Goal: Task Accomplishment & Management: Manage account settings

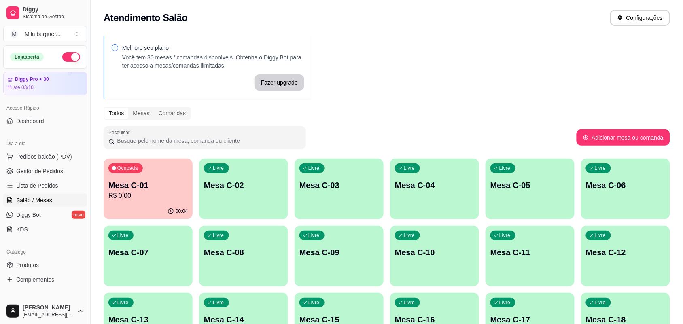
click at [132, 190] on p "Mesa C-01" at bounding box center [147, 185] width 79 height 11
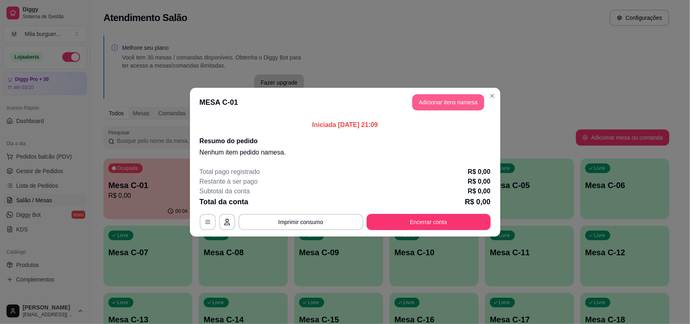
click at [436, 110] on header "MESA C-01 Adicionar itens na mesa" at bounding box center [345, 102] width 311 height 29
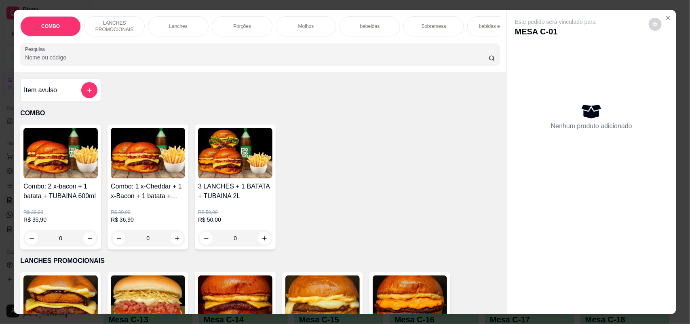
scroll to position [152, 0]
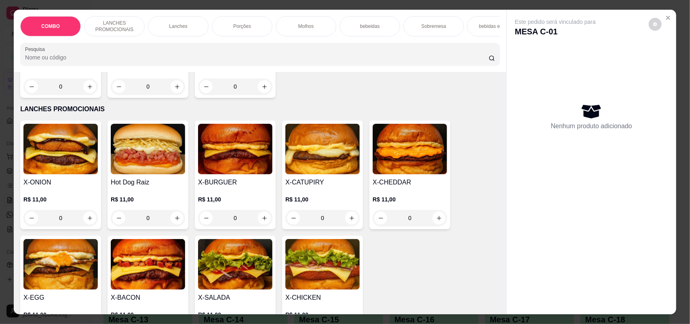
click at [168, 226] on div "0" at bounding box center [148, 218] width 74 height 16
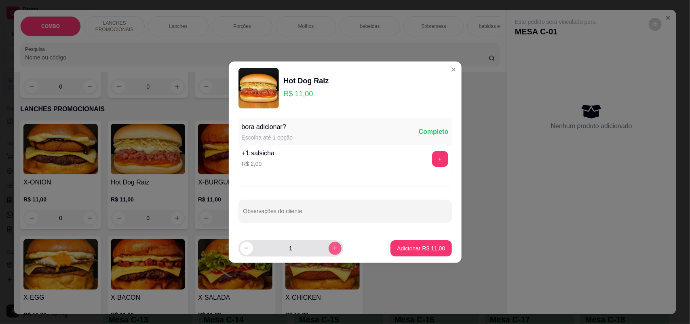
click at [329, 243] on button "increase-product-quantity" at bounding box center [335, 248] width 13 height 13
type input "2"
click at [401, 239] on footer "2 Adicionar R$ 22,00" at bounding box center [345, 248] width 233 height 29
click at [397, 250] on p "Adicionar R$ 22,00" at bounding box center [421, 248] width 48 height 8
type input "2"
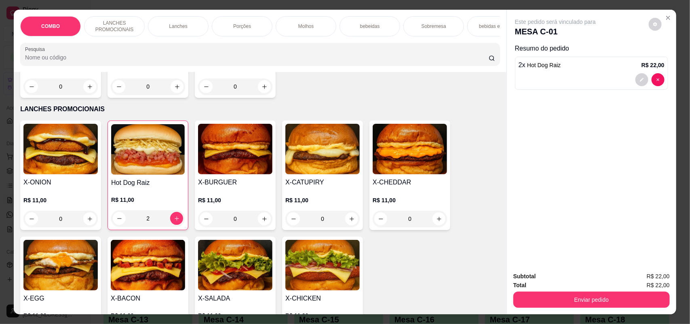
click at [251, 268] on img at bounding box center [235, 265] width 74 height 51
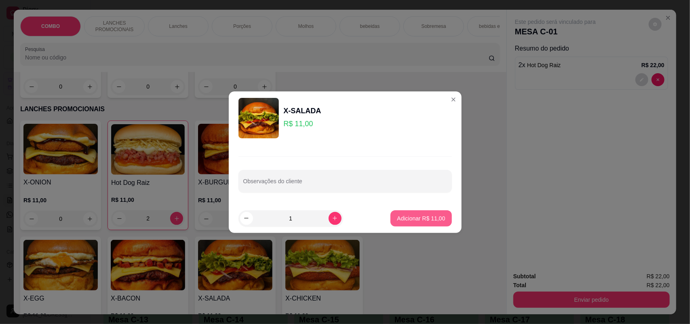
click at [391, 214] on button "Adicionar R$ 11,00" at bounding box center [421, 218] width 61 height 16
type input "1"
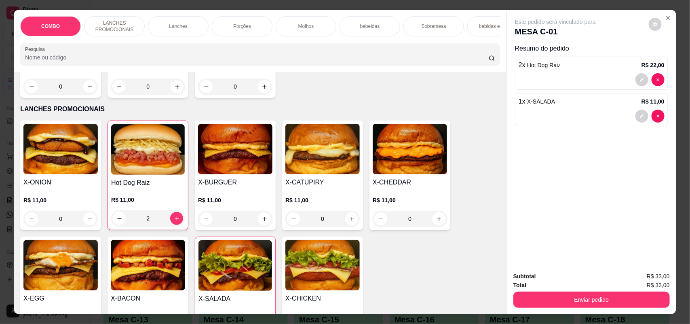
click at [245, 23] on p "Porções" at bounding box center [242, 26] width 18 height 6
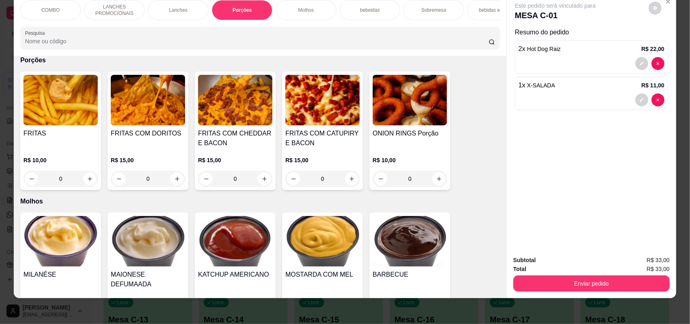
click at [152, 164] on p "R$ 15,00" at bounding box center [148, 160] width 74 height 8
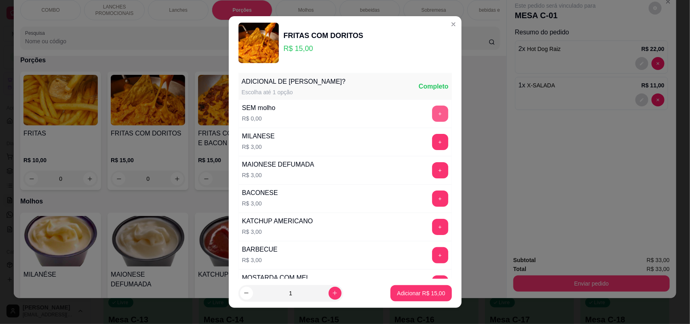
click at [432, 110] on button "+" at bounding box center [440, 114] width 16 height 16
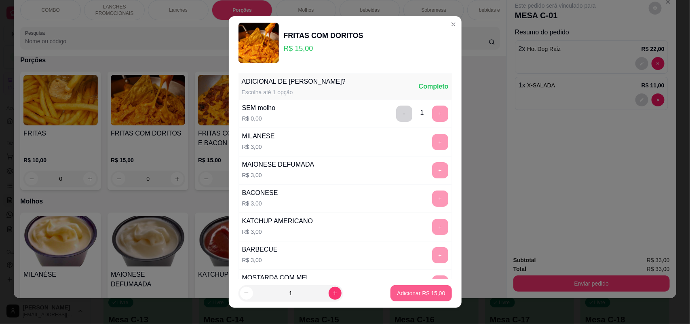
click at [397, 296] on p "Adicionar R$ 15,00" at bounding box center [421, 293] width 48 height 8
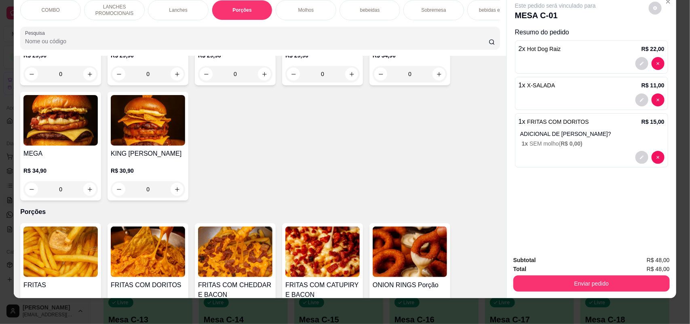
click at [61, 0] on div "COMBO" at bounding box center [50, 10] width 61 height 20
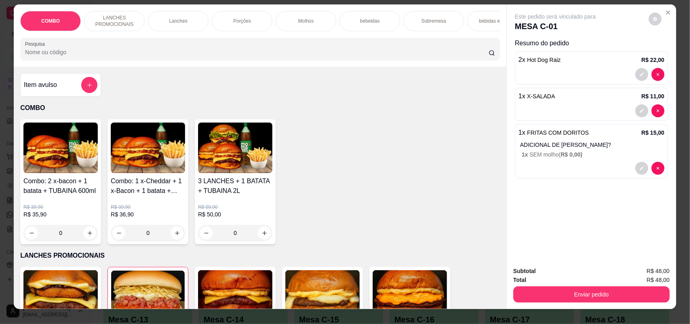
scroll to position [0, 0]
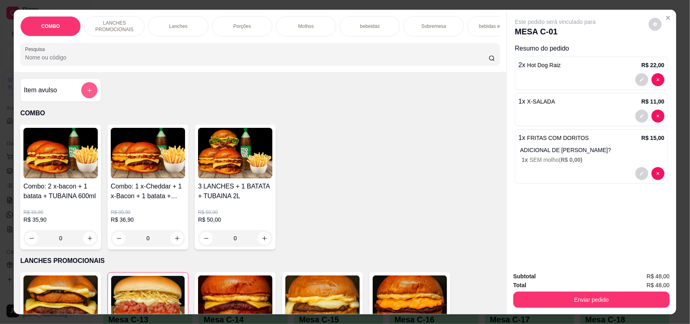
click at [87, 93] on icon "add-separate-item" at bounding box center [90, 90] width 6 height 6
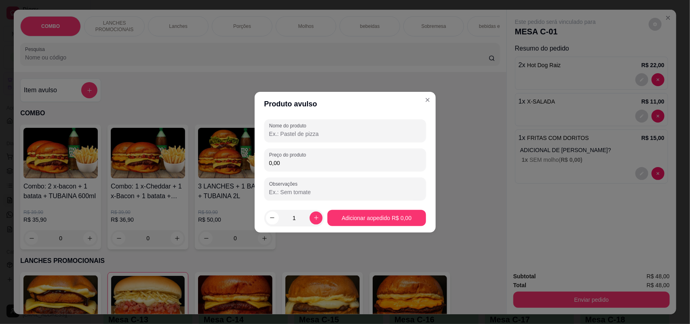
click at [302, 130] on input "Nome do produto" at bounding box center [345, 134] width 152 height 8
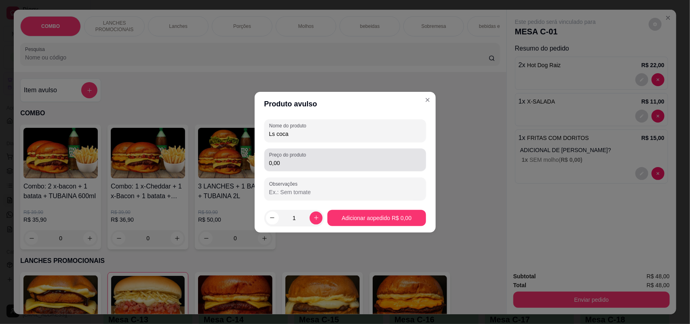
type input "Ls coca"
click at [317, 167] on div "0,00" at bounding box center [345, 160] width 152 height 16
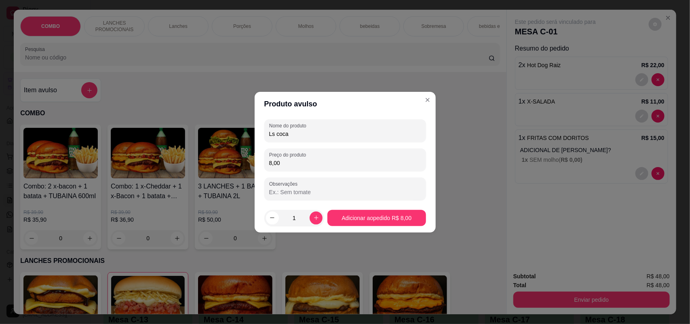
type input "8,00"
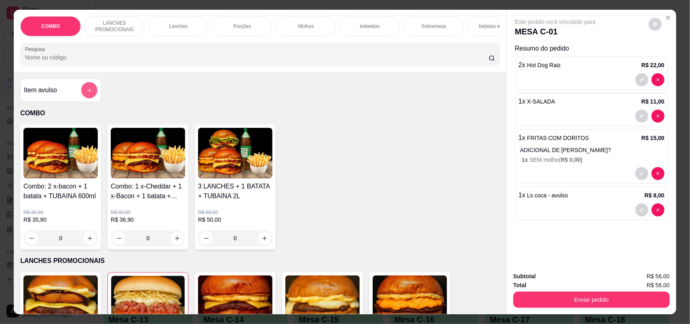
click at [89, 93] on button "add-separate-item" at bounding box center [89, 90] width 16 height 16
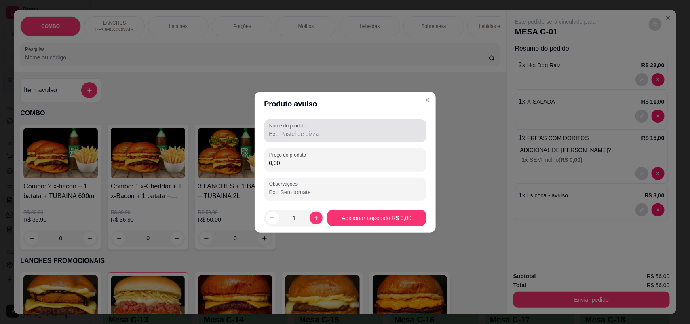
click at [288, 122] on label "Nome do produto" at bounding box center [289, 125] width 40 height 7
click at [288, 130] on input "Nome do produto" at bounding box center [345, 134] width 152 height 8
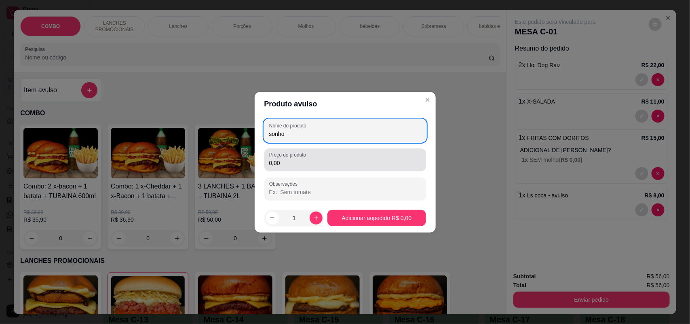
type input "sonho"
click at [316, 162] on input "0,00" at bounding box center [345, 163] width 152 height 8
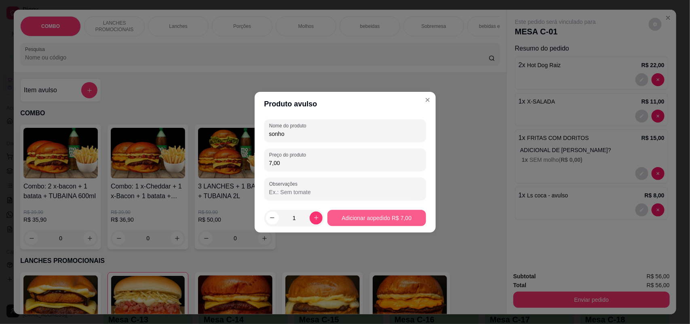
type input "7,00"
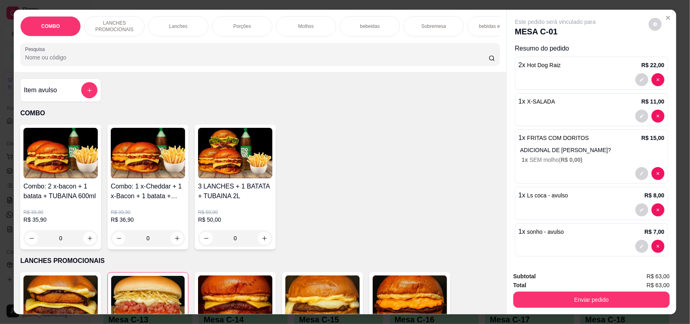
click at [404, 18] on div "Sobremesa" at bounding box center [434, 26] width 61 height 20
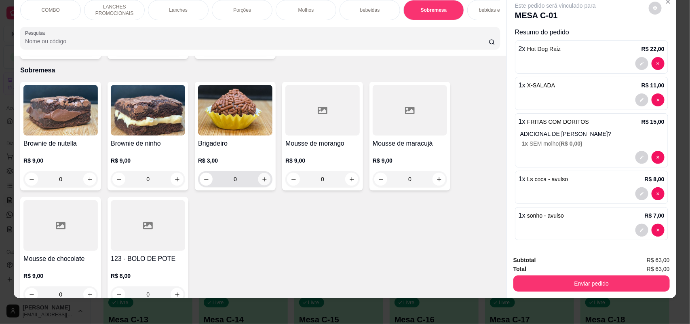
click at [262, 176] on icon "increase-product-quantity" at bounding box center [265, 179] width 6 height 6
type input "1"
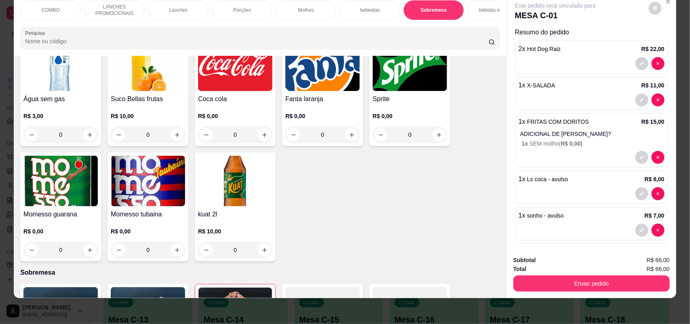
click at [41, 8] on p "COMBO" at bounding box center [50, 10] width 18 height 6
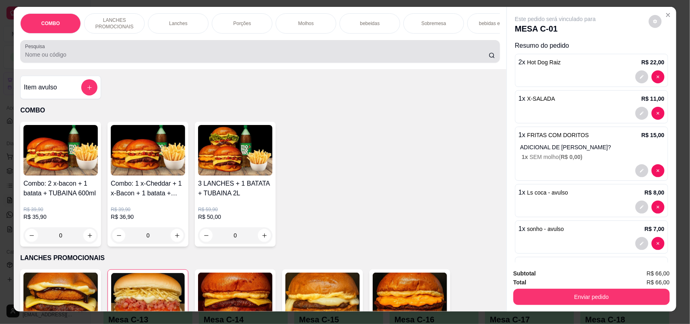
scroll to position [0, 0]
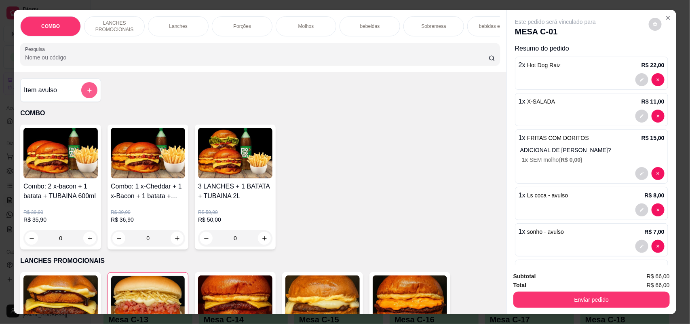
click at [82, 96] on button "add-separate-item" at bounding box center [89, 90] width 16 height 16
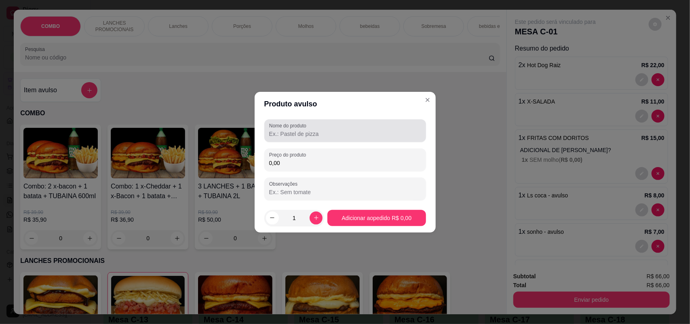
click at [287, 130] on input "Nome do produto" at bounding box center [345, 134] width 152 height 8
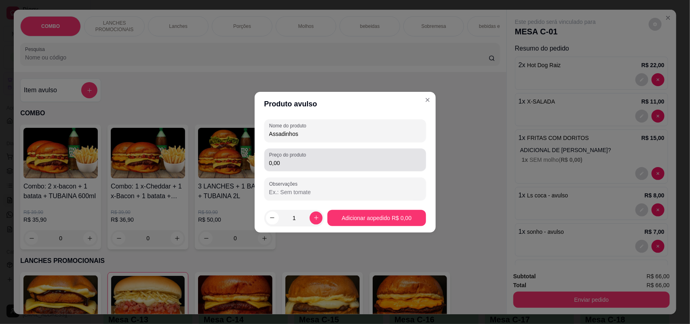
type input "Assadinhos"
click at [301, 165] on input "0,00" at bounding box center [345, 163] width 152 height 8
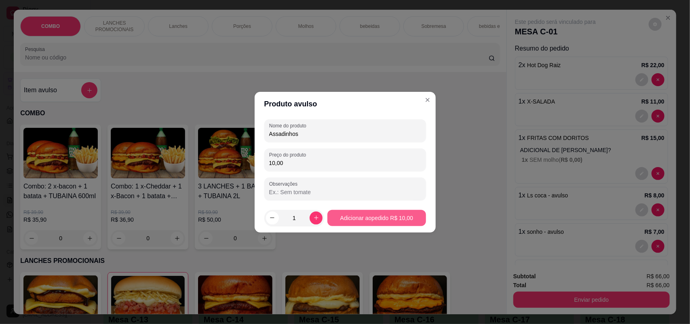
type input "10,00"
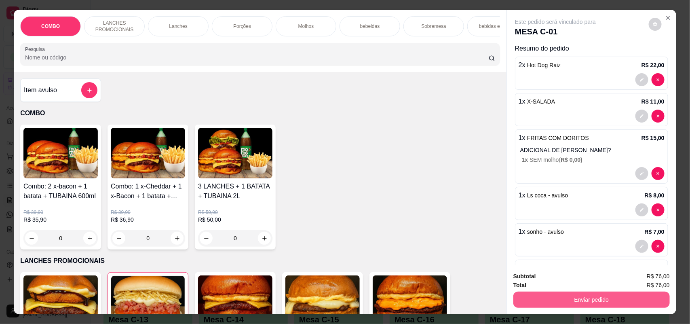
click at [577, 296] on button "Enviar pedido" at bounding box center [592, 300] width 156 height 16
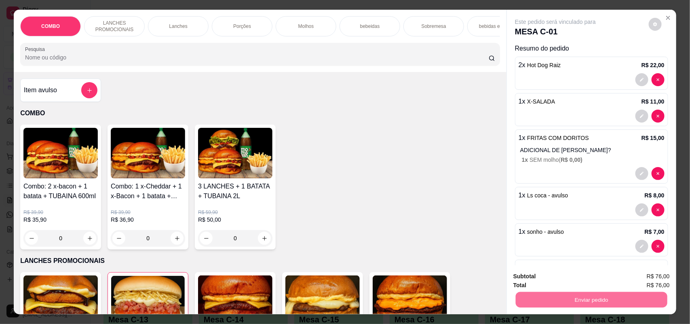
click at [577, 279] on button "Não registrar e enviar pedido" at bounding box center [565, 279] width 82 height 15
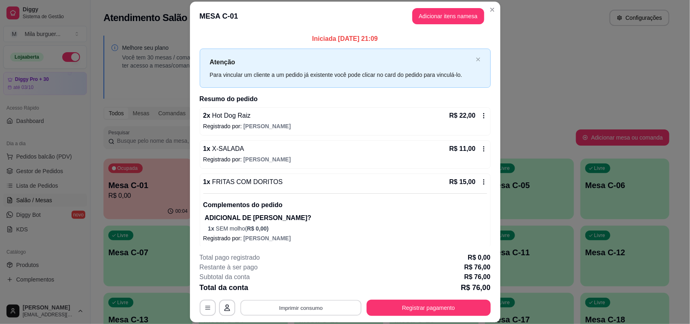
click at [298, 308] on button "Imprimir consumo" at bounding box center [300, 308] width 121 height 16
click at [300, 286] on button "IMPRESSORA" at bounding box center [300, 289] width 59 height 13
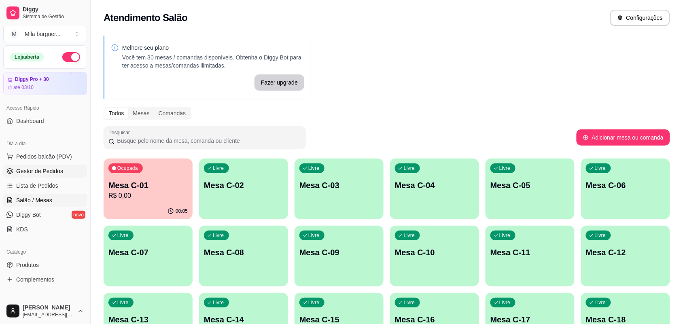
click at [52, 170] on span "Gestor de Pedidos" at bounding box center [39, 171] width 47 height 8
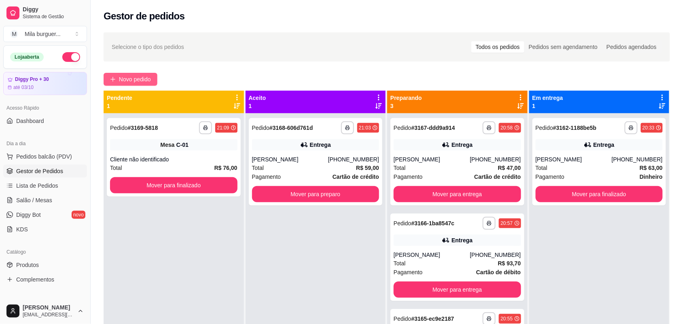
click at [135, 82] on span "Novo pedido" at bounding box center [135, 79] width 32 height 9
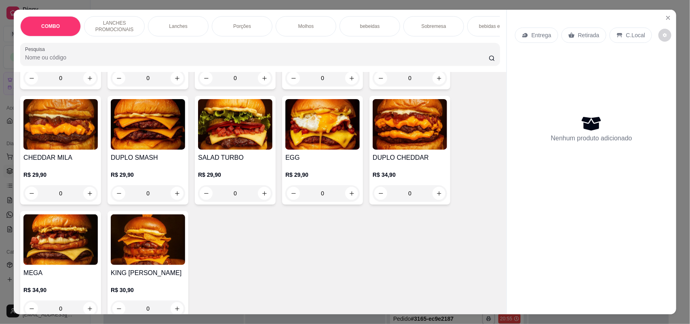
scroll to position [556, 0]
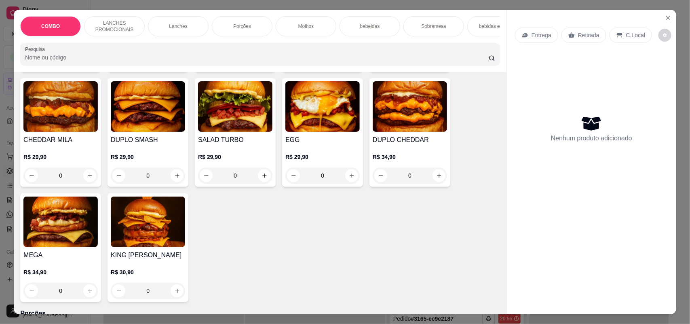
click at [433, 178] on div "0" at bounding box center [410, 175] width 74 height 16
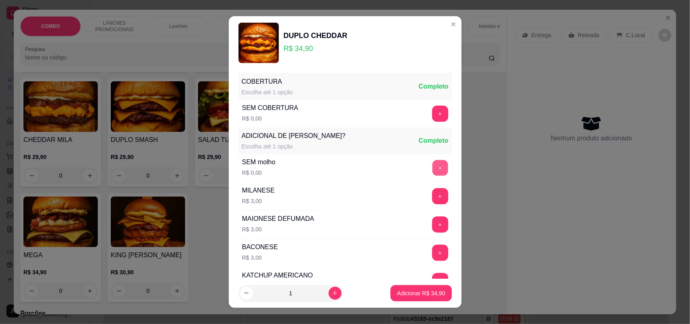
click at [432, 165] on button "+" at bounding box center [440, 168] width 16 height 16
click at [432, 114] on button "+" at bounding box center [440, 114] width 16 height 16
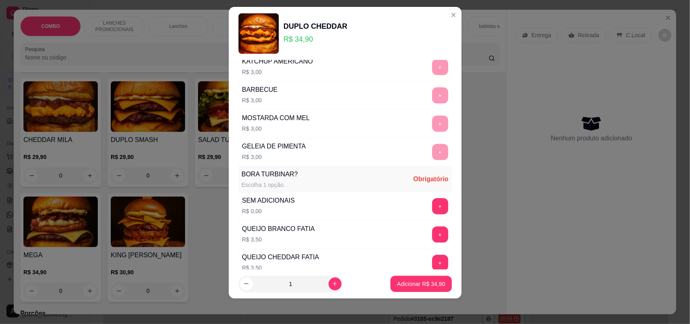
scroll to position [210, 0]
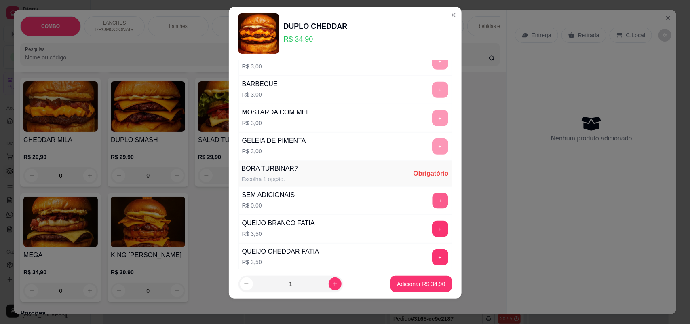
click at [432, 203] on button "+" at bounding box center [440, 201] width 16 height 16
click at [427, 287] on p "Adicionar R$ 34,90" at bounding box center [421, 284] width 48 height 8
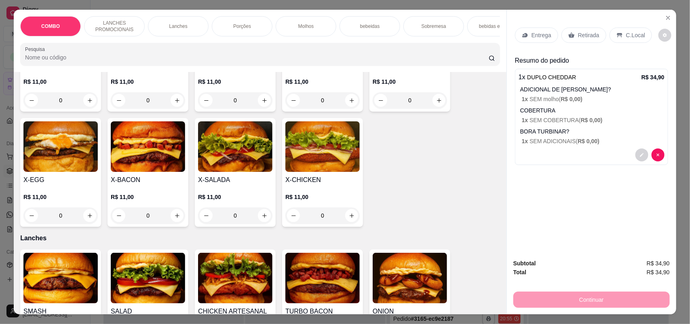
scroll to position [253, 0]
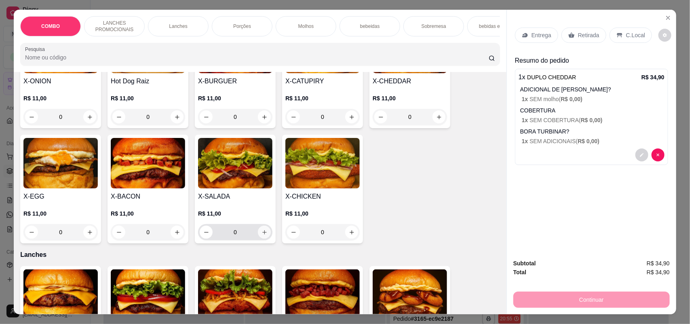
click at [258, 239] on button "increase-product-quantity" at bounding box center [264, 232] width 13 height 13
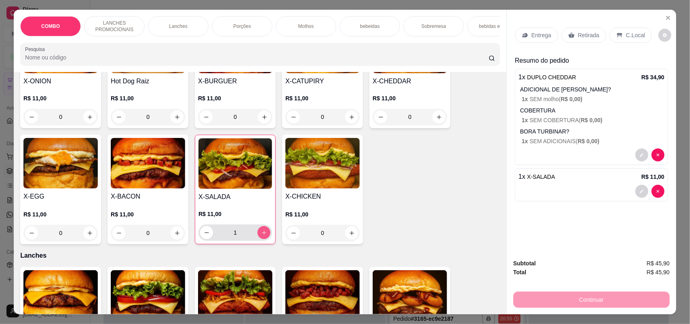
click at [258, 239] on button "increase-product-quantity" at bounding box center [264, 232] width 13 height 13
type input "2"
click at [640, 191] on icon "decrease-product-quantity" at bounding box center [642, 191] width 5 height 5
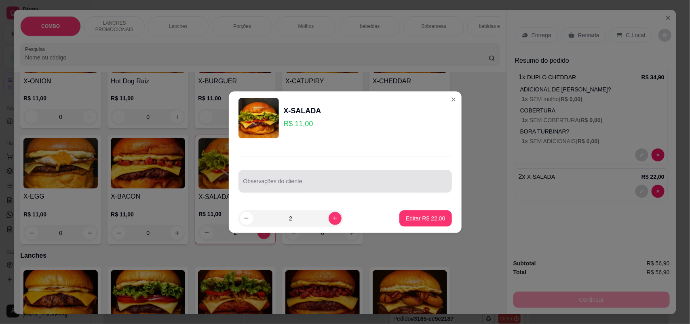
click at [389, 178] on div at bounding box center [345, 181] width 204 height 16
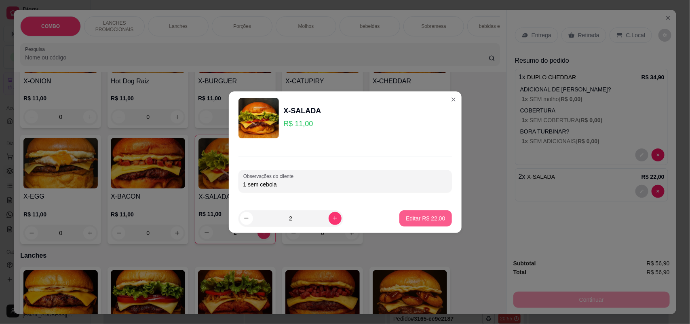
type input "1 sem cebola"
click at [428, 211] on button "Editar R$ 22,00" at bounding box center [425, 218] width 51 height 16
type input "0"
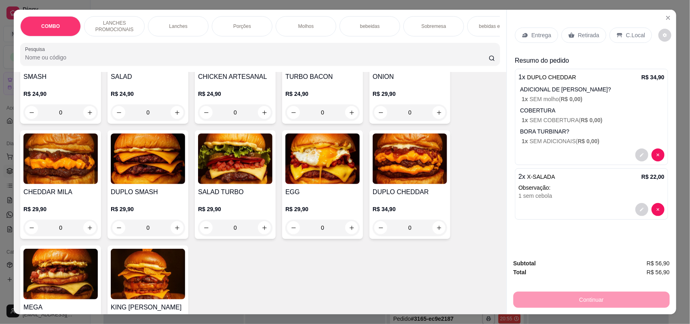
scroll to position [556, 0]
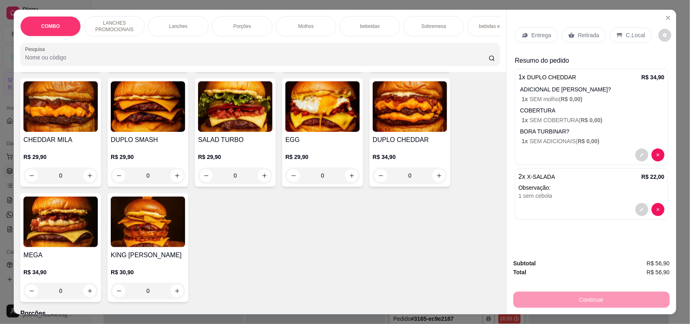
click at [128, 237] on img at bounding box center [148, 222] width 74 height 51
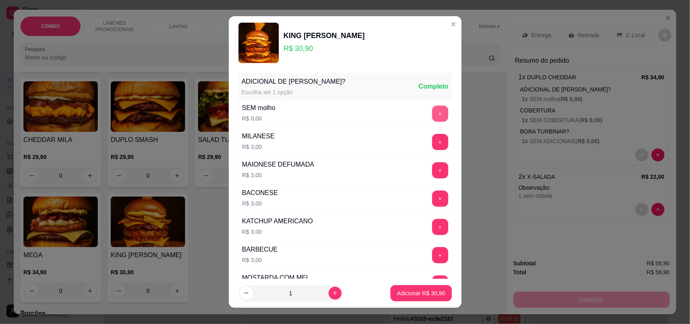
click at [432, 108] on button "+" at bounding box center [440, 114] width 16 height 16
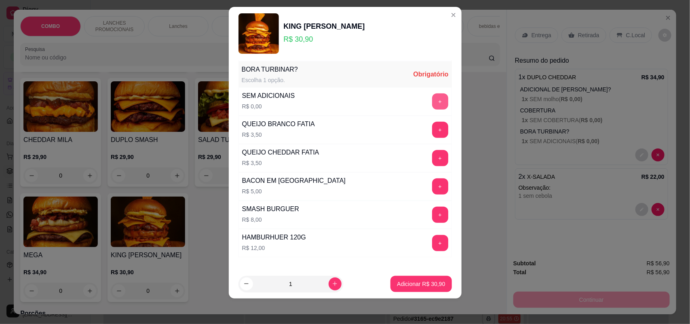
scroll to position [258, 0]
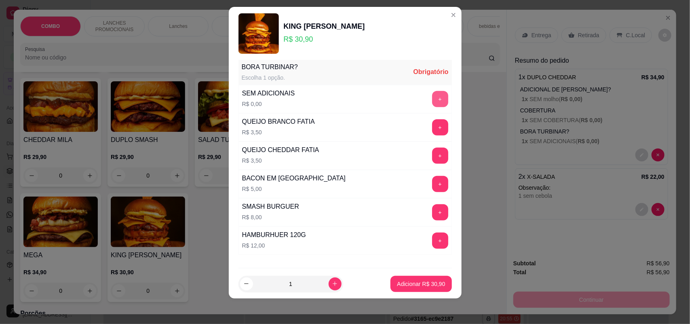
click at [432, 104] on button "+" at bounding box center [440, 99] width 16 height 16
click at [417, 282] on p "Adicionar R$ 30,90" at bounding box center [421, 284] width 47 height 8
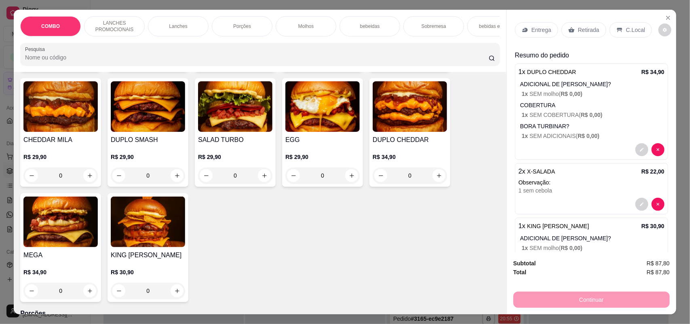
scroll to position [0, 0]
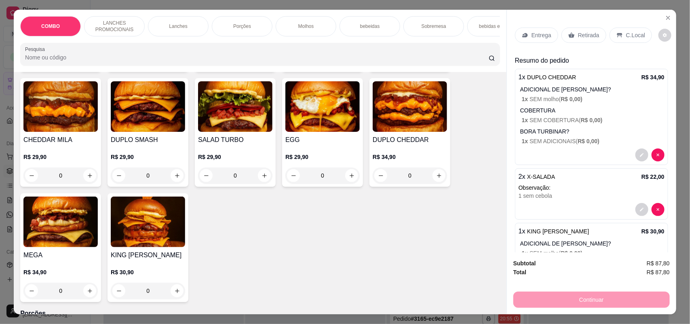
click at [532, 31] on p "Entrega" at bounding box center [542, 35] width 20 height 8
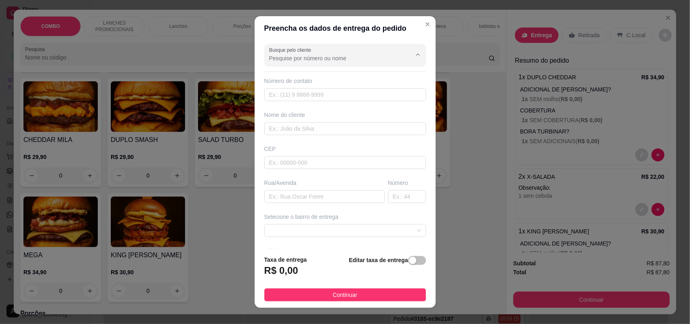
click at [349, 57] on input "Busque pelo cliente" at bounding box center [333, 58] width 129 height 8
click at [348, 57] on input "Busque pelo cliente" at bounding box center [333, 58] width 129 height 8
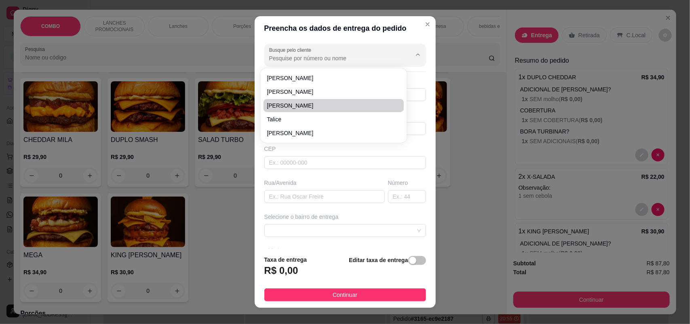
click at [467, 76] on div "Preencha os dados de entrega do pedido Busque pelo cliente Número de contato No…" at bounding box center [345, 162] width 690 height 324
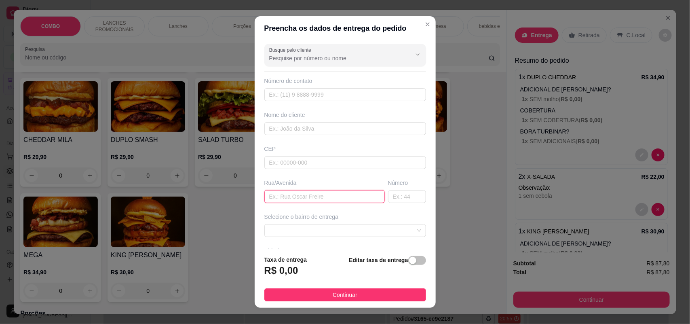
click at [320, 199] on input "text" at bounding box center [324, 196] width 121 height 13
click at [290, 197] on input "[PERSON_NAME] de [PERSON_NAME]" at bounding box center [324, 196] width 121 height 13
click at [294, 197] on input "[PERSON_NAME] de [PERSON_NAME]" at bounding box center [324, 196] width 121 height 13
click at [286, 201] on input "[PERSON_NAME] de [PERSON_NAME]" at bounding box center [324, 196] width 121 height 13
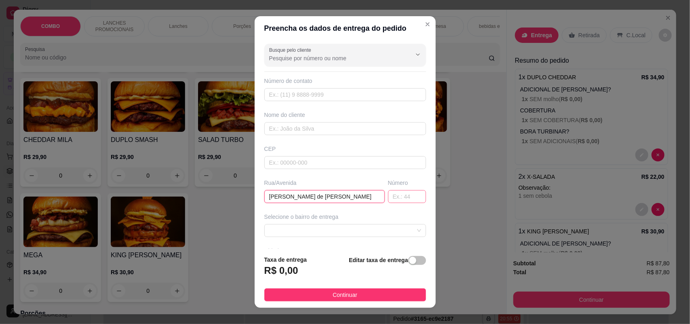
type input "[PERSON_NAME] de [PERSON_NAME]"
click at [388, 195] on input "text" at bounding box center [407, 196] width 38 height 13
click at [366, 225] on span at bounding box center [345, 230] width 152 height 12
type input "468"
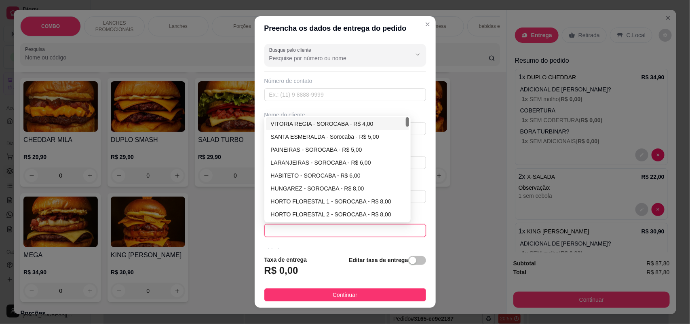
click at [332, 116] on div "Busque pelo cliente Número de contato Nome do cliente CEP Rua/[GEOGRAPHIC_DATA]…" at bounding box center [345, 144] width 181 height 208
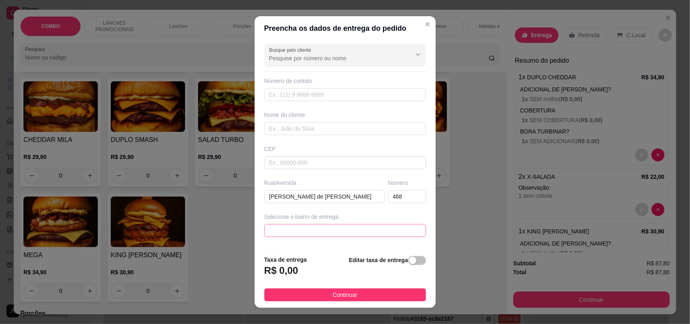
click at [352, 226] on span at bounding box center [345, 230] width 152 height 12
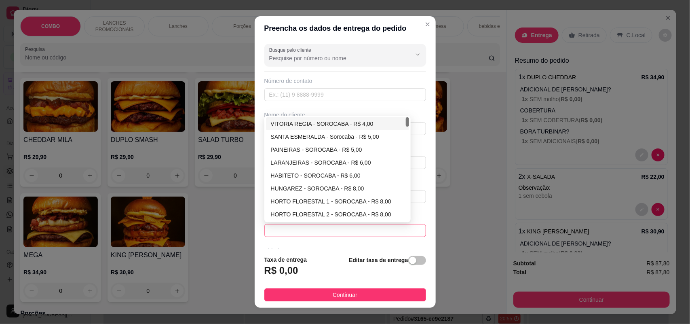
click at [338, 117] on div "Busque pelo cliente Número de contato Nome do cliente CEP Rua/[GEOGRAPHIC_DATA]…" at bounding box center [345, 144] width 181 height 208
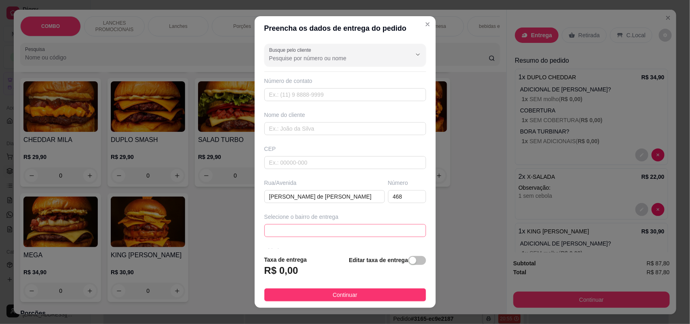
click at [324, 225] on span at bounding box center [345, 230] width 152 height 12
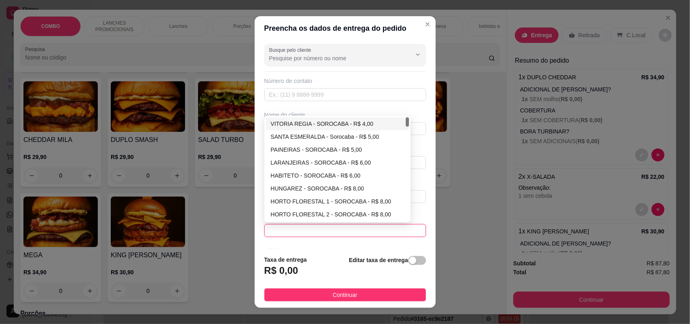
click at [323, 125] on div "VITORIA REGIA - SOROCABA - R$ 4,00" at bounding box center [338, 123] width 134 height 9
type input "SOROCABA"
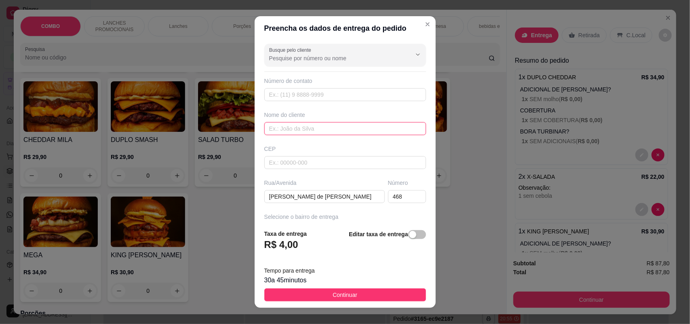
click at [307, 123] on input "text" at bounding box center [345, 128] width 162 height 13
type input "Camily"
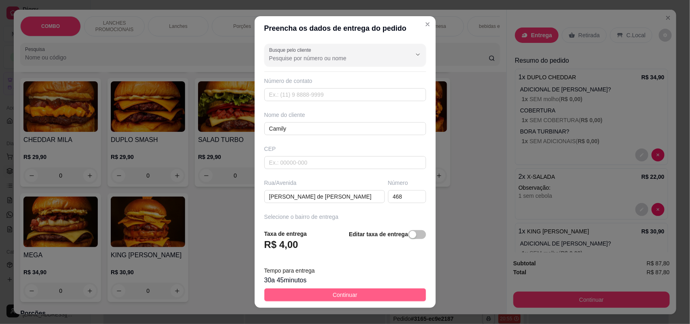
click at [333, 291] on span "Continuar" at bounding box center [345, 294] width 25 height 9
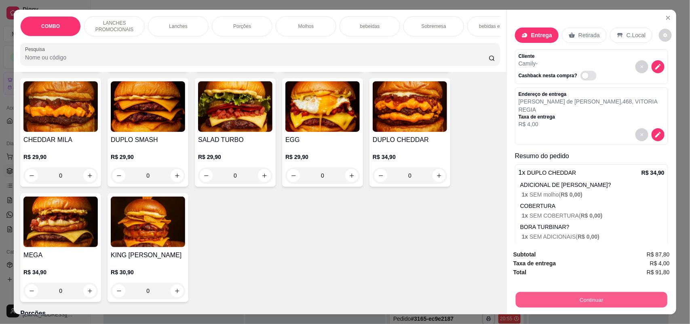
click at [584, 296] on button "Continuar" at bounding box center [592, 300] width 152 height 16
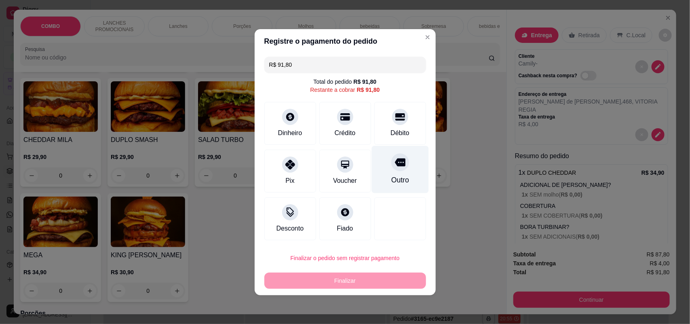
click at [397, 158] on icon at bounding box center [400, 162] width 11 height 11
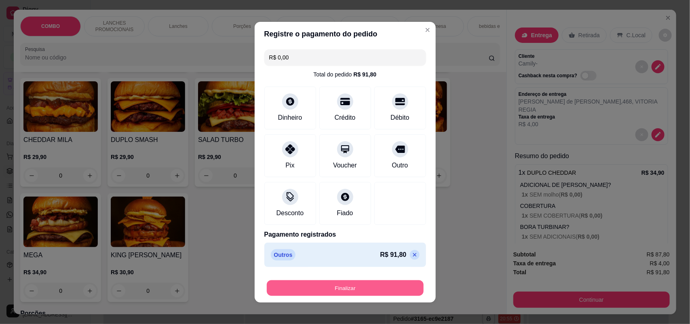
click at [355, 286] on button "Finalizar" at bounding box center [345, 288] width 157 height 16
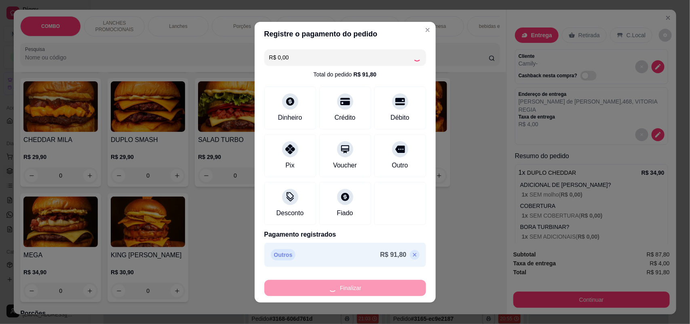
type input "-R$ 91,80"
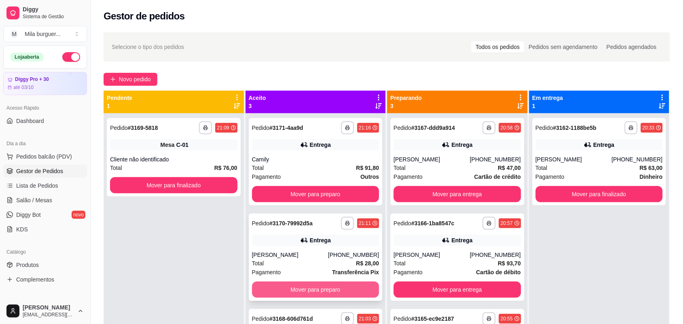
click at [324, 288] on button "Mover para preparo" at bounding box center [315, 289] width 127 height 16
click at [324, 288] on button "Mover para preparo" at bounding box center [315, 290] width 123 height 16
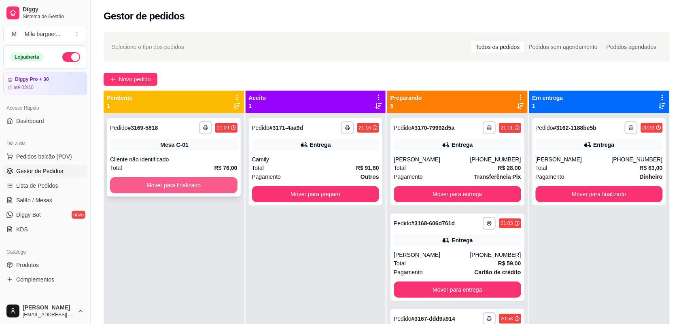
click at [138, 182] on button "Mover para finalizado" at bounding box center [173, 185] width 127 height 16
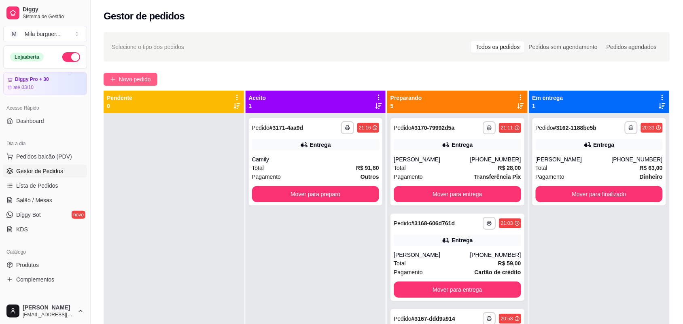
click at [151, 73] on button "Novo pedido" at bounding box center [131, 79] width 54 height 13
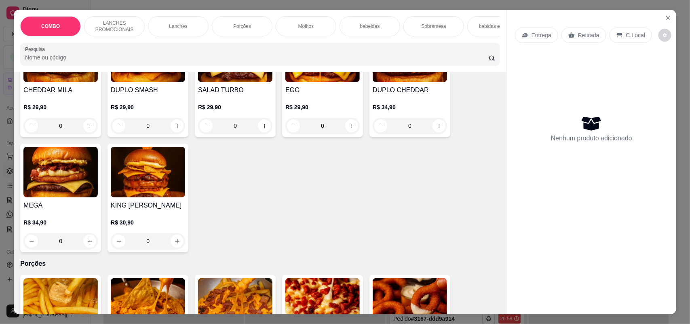
scroll to position [607, 0]
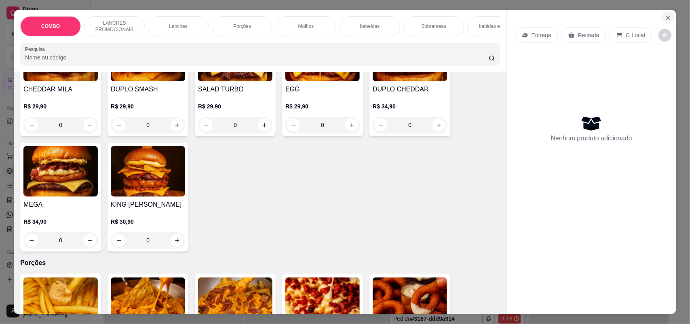
click at [667, 17] on icon "Close" at bounding box center [668, 17] width 3 height 3
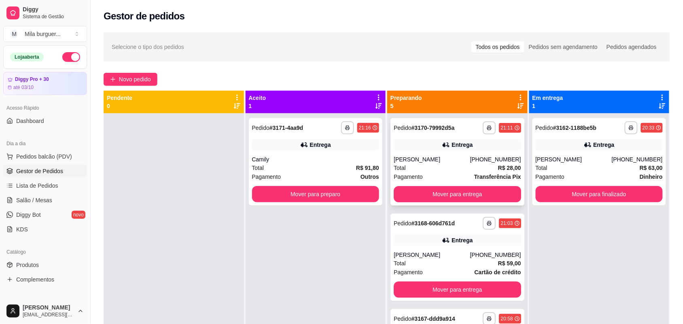
click at [407, 145] on div "Entrega" at bounding box center [456, 144] width 127 height 11
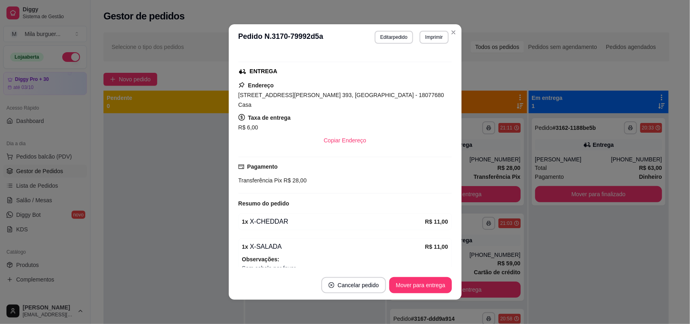
scroll to position [199, 0]
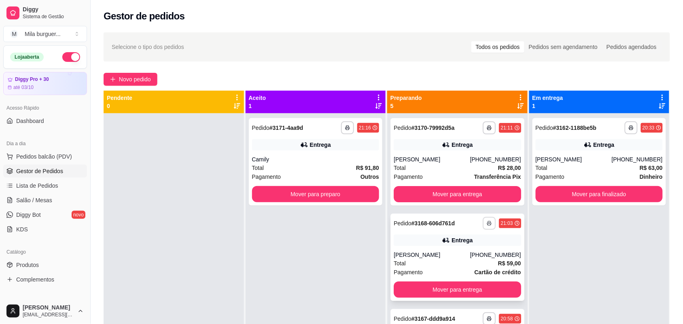
click at [482, 219] on button "button" at bounding box center [488, 223] width 13 height 13
click at [374, 239] on div "**********" at bounding box center [315, 275] width 140 height 324
click at [393, 236] on div "Entrega" at bounding box center [456, 240] width 127 height 11
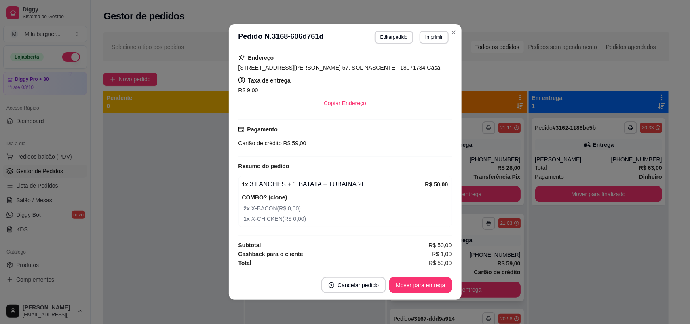
scroll to position [186, 0]
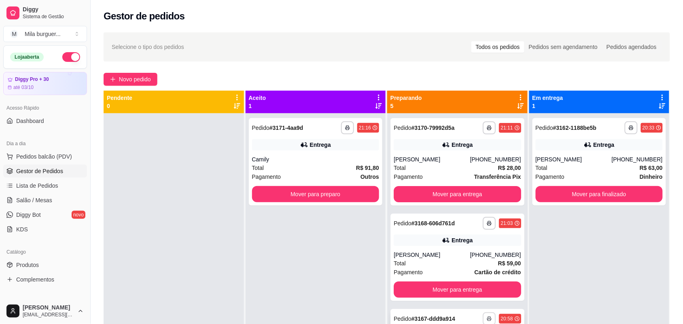
click at [462, 312] on div "**********" at bounding box center [456, 318] width 127 height 13
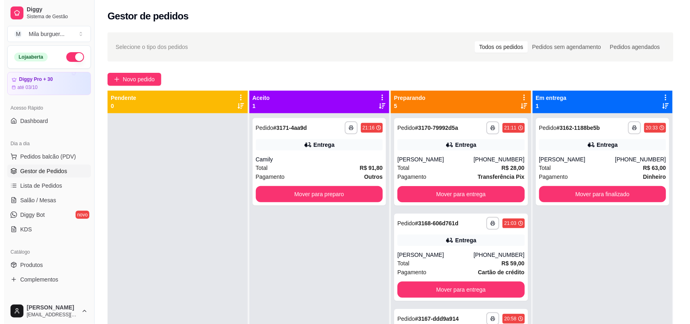
scroll to position [152, 0]
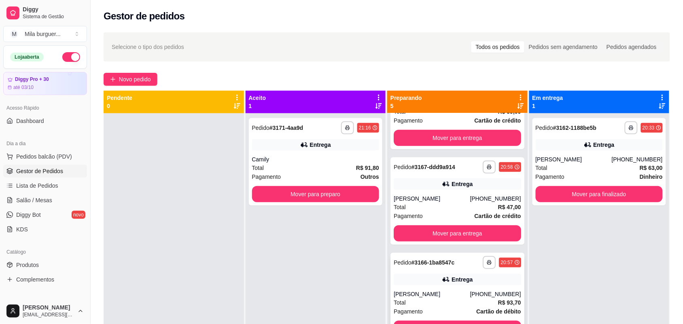
click at [449, 257] on div "**********" at bounding box center [456, 262] width 127 height 13
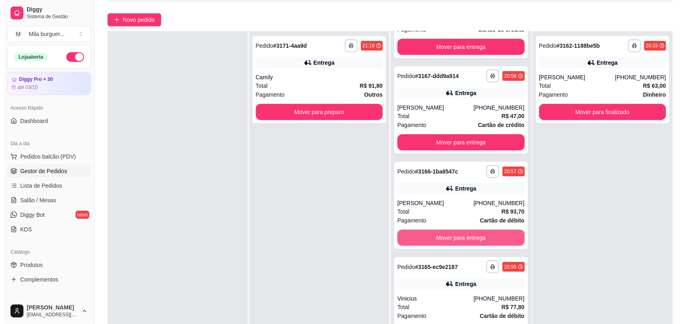
scroll to position [123, 0]
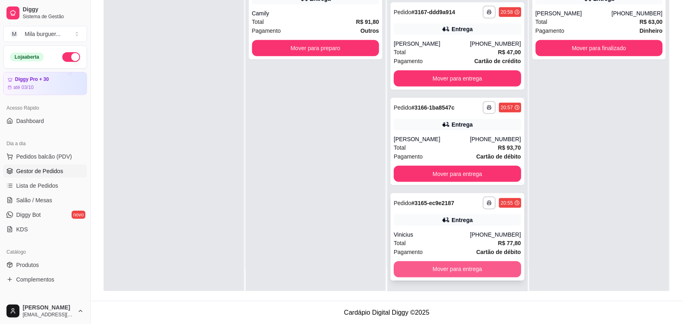
click at [436, 243] on div "Total R$ 77,80" at bounding box center [456, 243] width 127 height 9
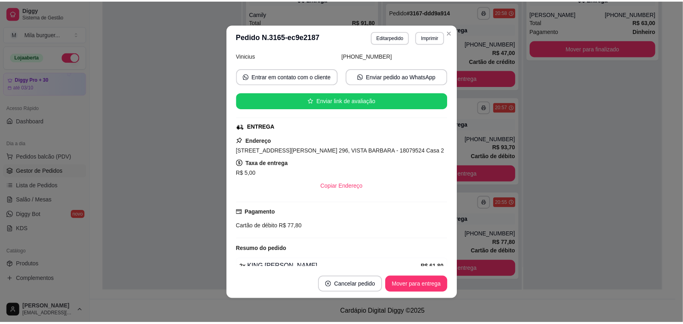
scroll to position [0, 0]
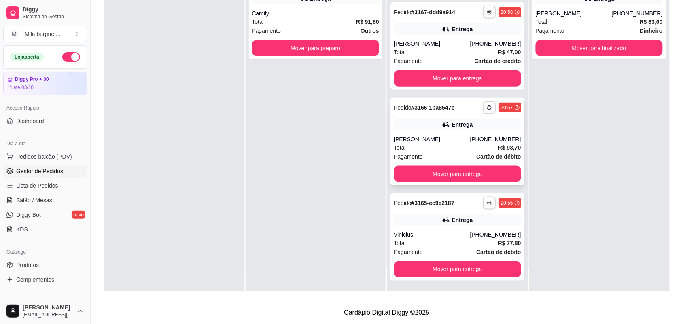
click at [447, 119] on div "Entrega" at bounding box center [456, 124] width 127 height 11
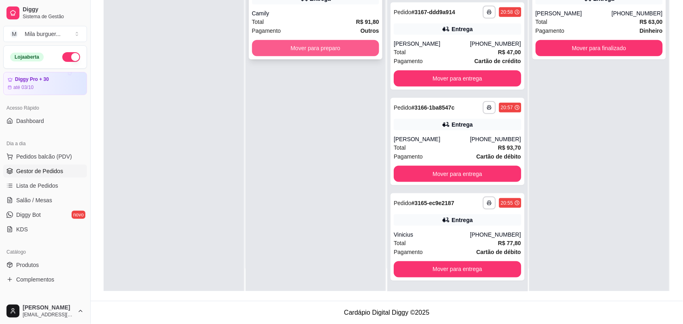
click at [350, 46] on button "Mover para preparo" at bounding box center [315, 48] width 127 height 16
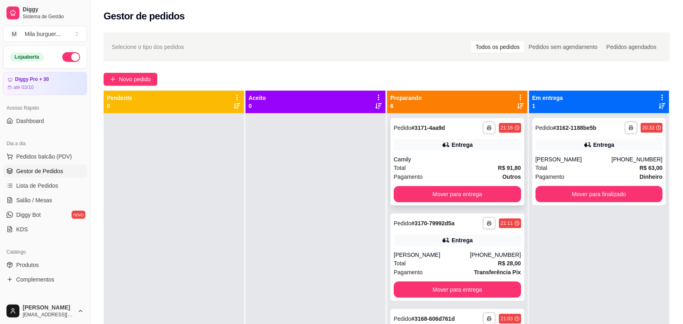
click at [470, 160] on div "Camily" at bounding box center [456, 159] width 127 height 8
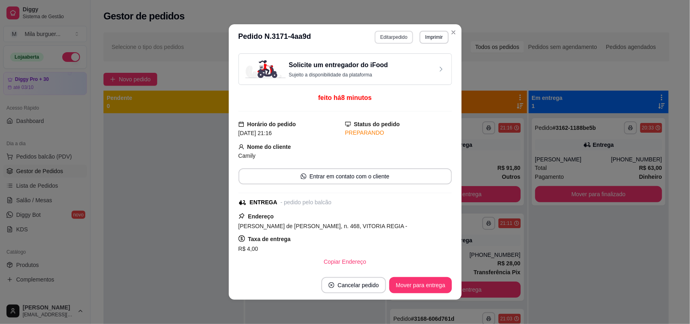
click at [399, 39] on button "Editar pedido" at bounding box center [394, 37] width 38 height 13
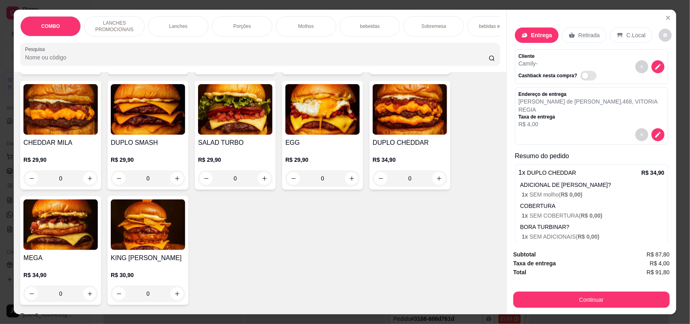
scroll to position [556, 0]
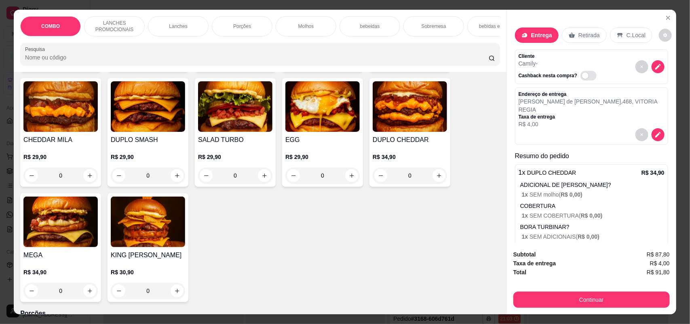
click at [45, 244] on img at bounding box center [60, 222] width 74 height 51
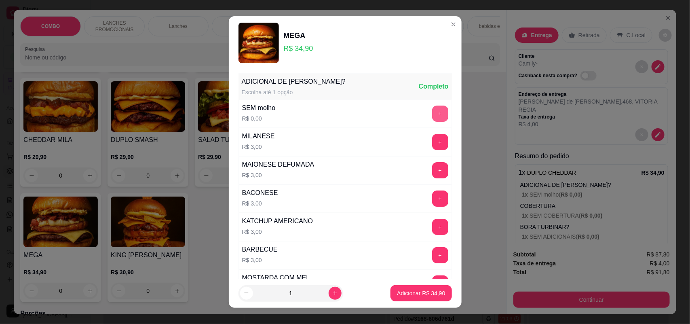
click at [432, 108] on button "+" at bounding box center [440, 114] width 16 height 16
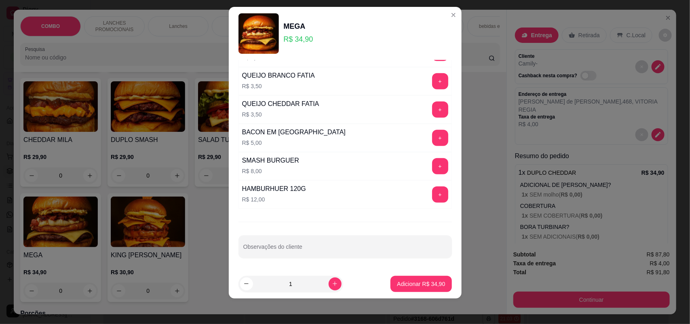
scroll to position [256, 0]
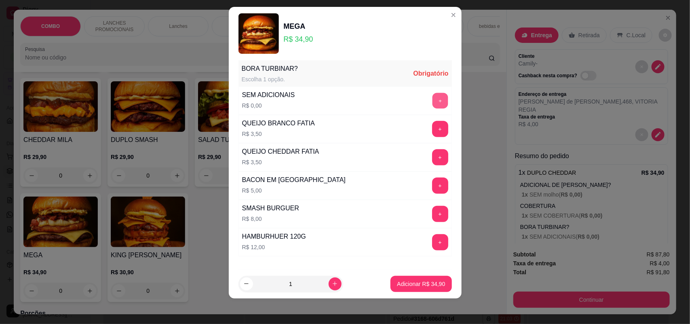
click at [432, 99] on button "+" at bounding box center [440, 101] width 16 height 16
click at [407, 285] on p "Adicionar R$ 34,90" at bounding box center [421, 284] width 48 height 8
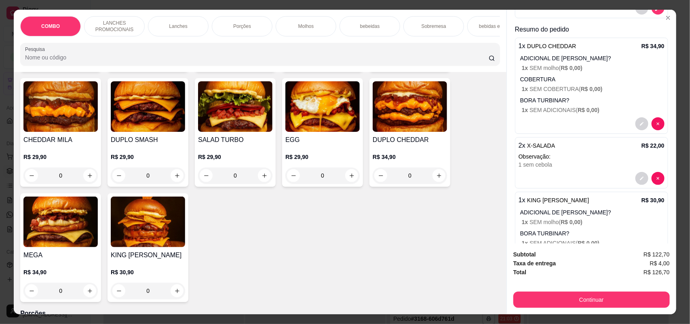
scroll to position [152, 0]
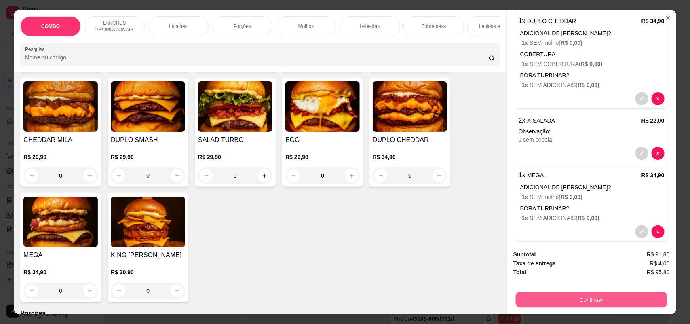
click at [577, 302] on button "Continuar" at bounding box center [592, 300] width 152 height 16
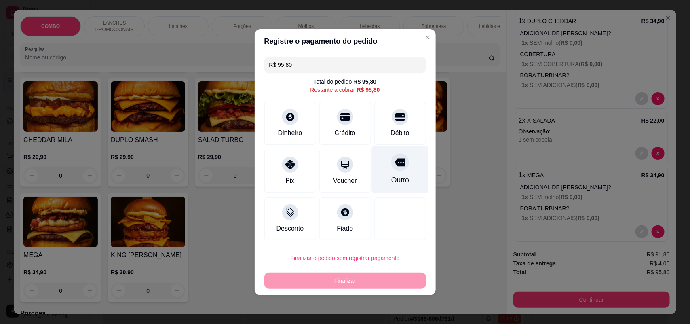
click at [409, 179] on div "Outro" at bounding box center [400, 169] width 57 height 47
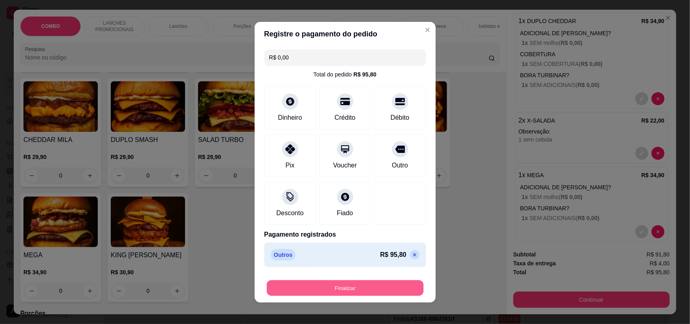
click at [363, 283] on button "Finalizar" at bounding box center [345, 288] width 157 height 16
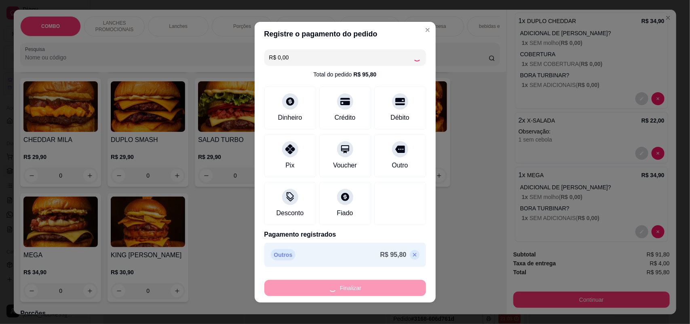
type input "-R$ 95,80"
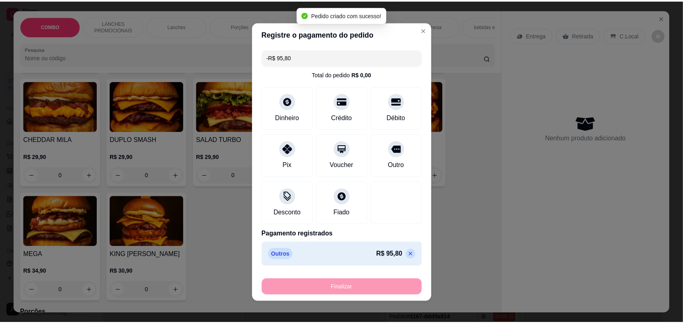
scroll to position [0, 0]
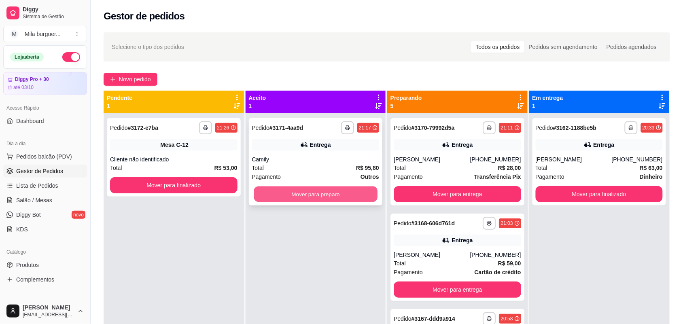
click at [322, 197] on button "Mover para preparo" at bounding box center [315, 194] width 123 height 16
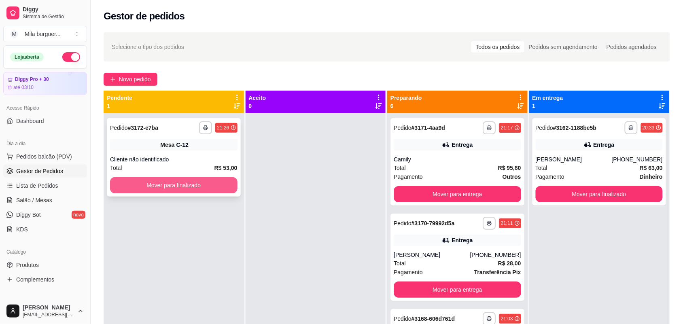
click at [215, 184] on button "Mover para finalizado" at bounding box center [173, 185] width 127 height 16
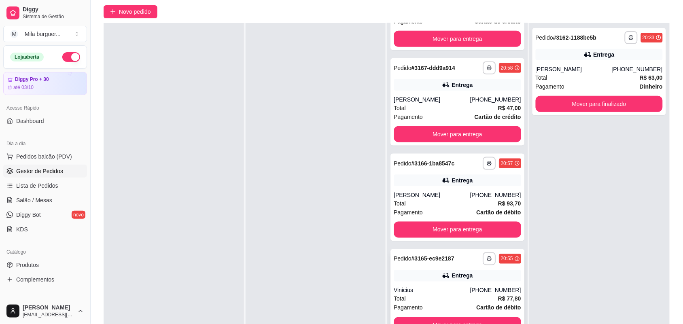
scroll to position [123, 0]
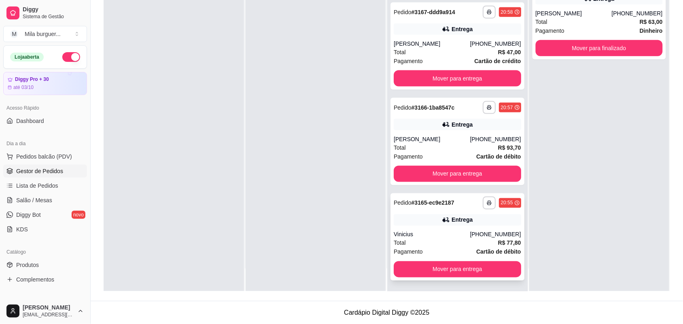
click at [463, 259] on div "**********" at bounding box center [457, 236] width 134 height 87
click at [465, 265] on button "Mover para entrega" at bounding box center [456, 270] width 123 height 16
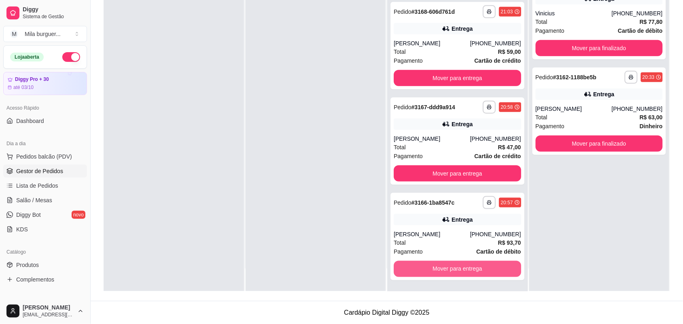
click at [466, 265] on button "Mover para entrega" at bounding box center [456, 269] width 127 height 16
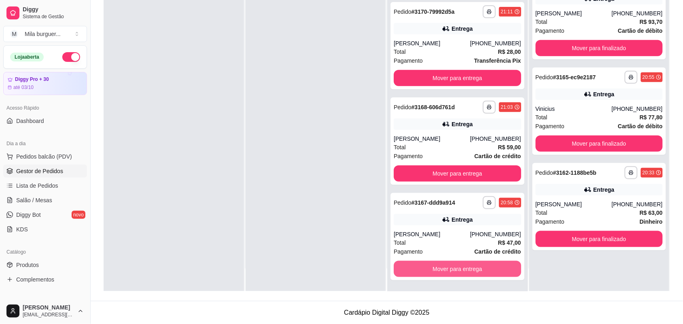
click at [466, 265] on button "Mover para entrega" at bounding box center [456, 269] width 127 height 16
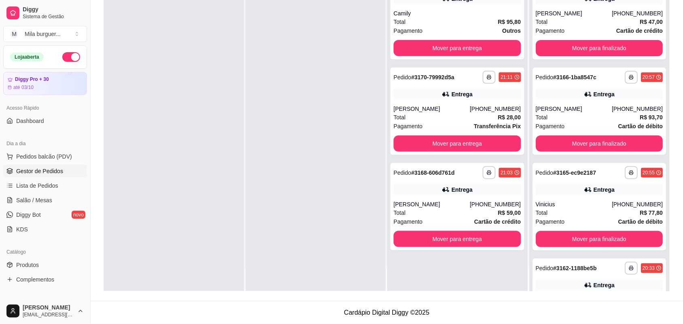
scroll to position [0, 0]
click at [466, 265] on div "**********" at bounding box center [457, 129] width 140 height 324
click at [469, 243] on button "Mover para entrega" at bounding box center [456, 239] width 123 height 16
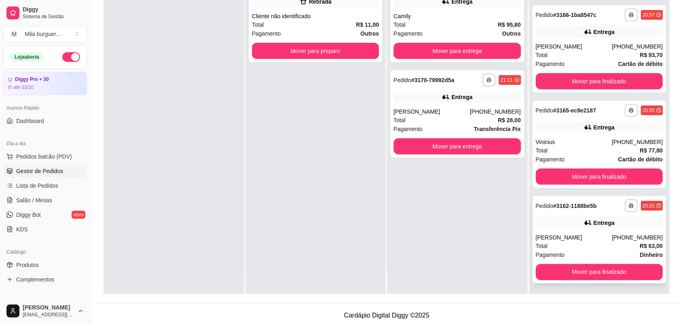
scroll to position [123, 0]
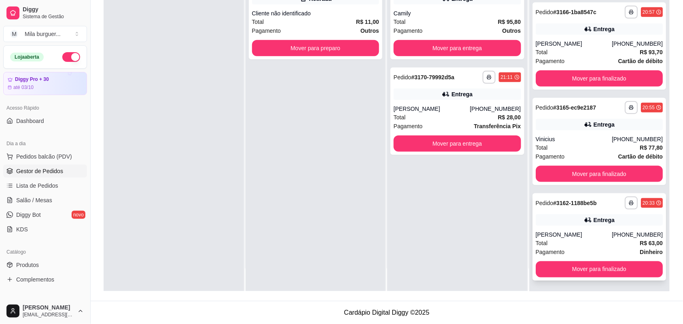
click at [589, 247] on div "Pagamento Dinheiro" at bounding box center [598, 251] width 127 height 9
